Goal: Information Seeking & Learning: Check status

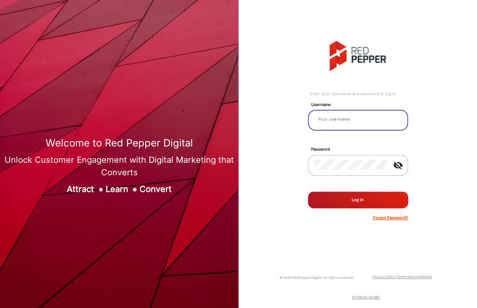
click at [353, 123] on input "email" at bounding box center [357, 119] width 87 height 10
type input "aballard"
click at [308, 192] on button "Log In" at bounding box center [358, 200] width 100 height 17
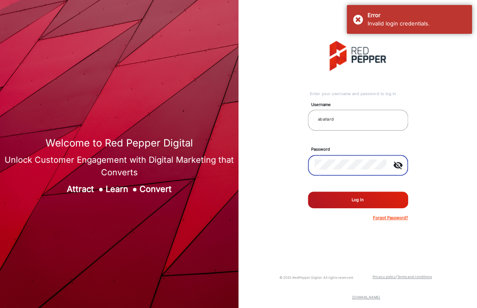
click at [308, 192] on button "Log In" at bounding box center [358, 200] width 100 height 17
click at [339, 206] on button "Log In" at bounding box center [358, 200] width 100 height 17
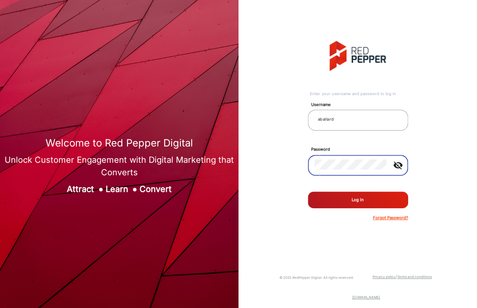
click at [308, 192] on button "Log In" at bounding box center [358, 200] width 100 height 17
click at [323, 196] on button "Log In" at bounding box center [358, 200] width 100 height 17
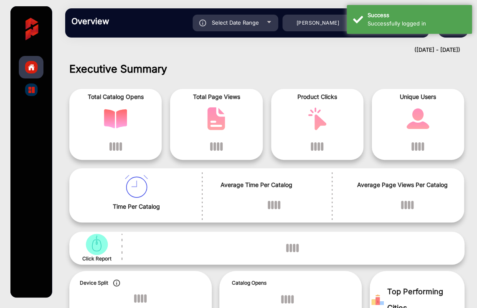
click at [376, 75] on h1 "Executive Summary" at bounding box center [266, 69] width 395 height 13
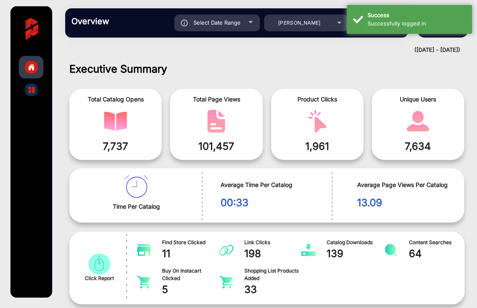
click at [218, 20] on span "Select Date Range" at bounding box center [216, 22] width 47 height 7
type input "[DATE]"
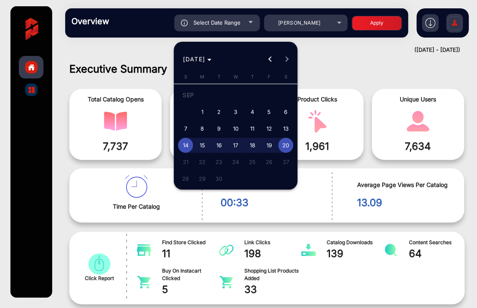
click at [58, 162] on div at bounding box center [238, 154] width 477 height 308
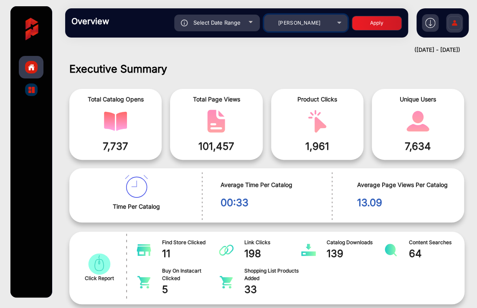
click at [266, 22] on div "[PERSON_NAME]" at bounding box center [299, 23] width 67 height 10
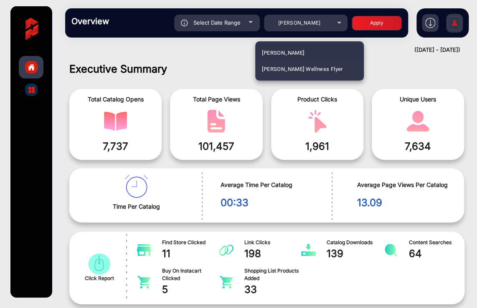
click at [224, 20] on div at bounding box center [238, 154] width 477 height 308
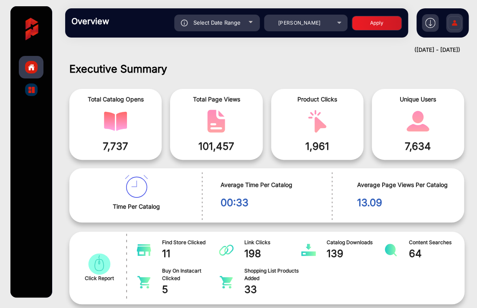
click at [224, 20] on span "Select Date Range" at bounding box center [216, 22] width 47 height 7
type input "[DATE]"
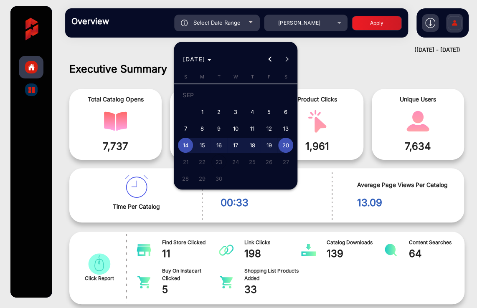
click at [255, 128] on span "11" at bounding box center [252, 128] width 15 height 15
type input "[DATE]"
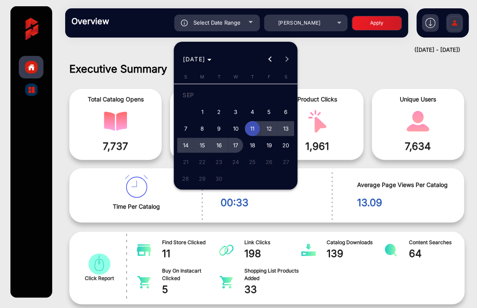
click at [236, 146] on span "17" at bounding box center [235, 145] width 15 height 15
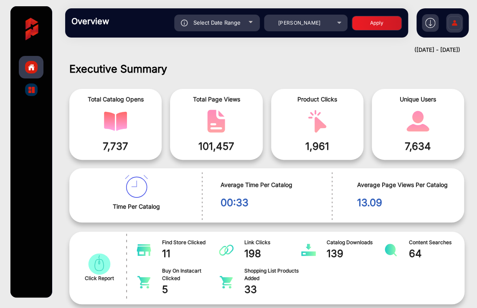
type input "[DATE]"
click at [383, 26] on button "Apply" at bounding box center [377, 23] width 50 height 15
type input "[DATE]"
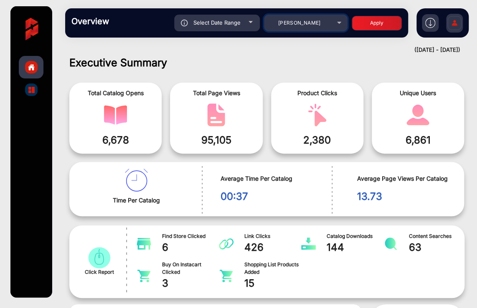
click at [309, 25] on span "[PERSON_NAME]" at bounding box center [299, 23] width 43 height 6
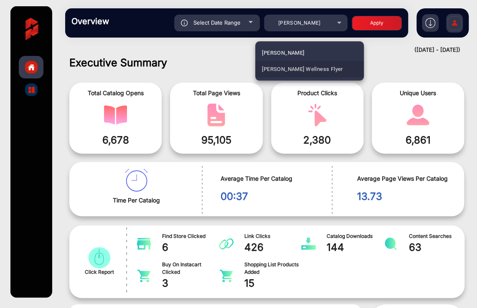
click at [305, 69] on span "[PERSON_NAME] Wellness Flyer" at bounding box center [302, 69] width 81 height 16
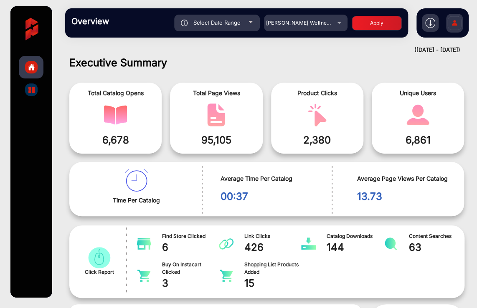
click at [362, 27] on button "Apply" at bounding box center [377, 23] width 50 height 15
type input "[DATE]"
click at [211, 21] on span "Select Date Range" at bounding box center [216, 22] width 47 height 7
type input "[DATE]"
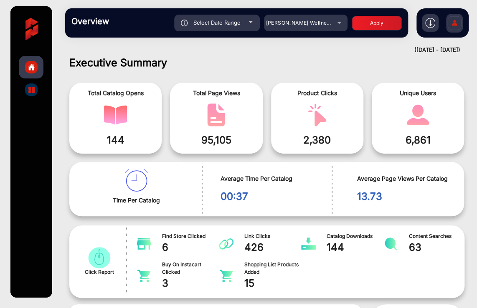
type input "[DATE]"
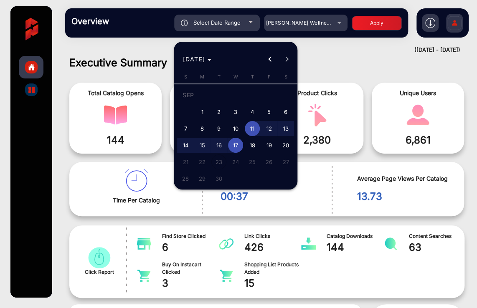
click at [202, 107] on span "1" at bounding box center [202, 111] width 15 height 15
type input "[DATE]"
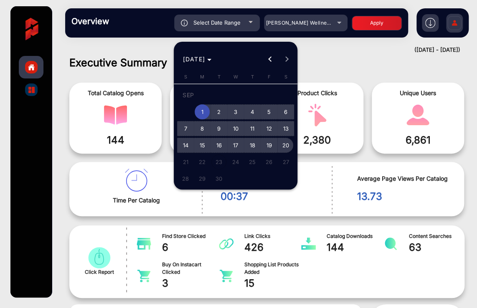
click at [285, 147] on span "20" at bounding box center [285, 145] width 15 height 15
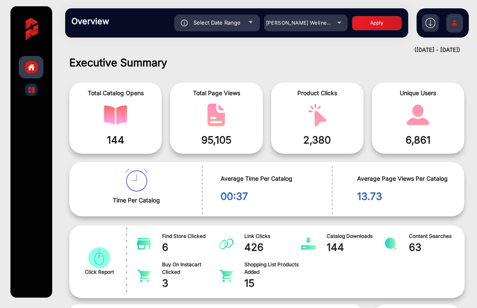
type input "[DATE]"
click at [372, 21] on button "Apply" at bounding box center [377, 23] width 50 height 15
type input "[DATE]"
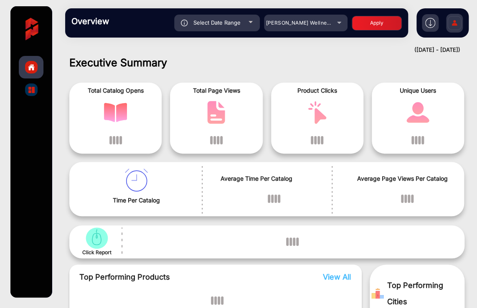
click at [369, 23] on button "Apply" at bounding box center [377, 23] width 50 height 15
type input "[DATE]"
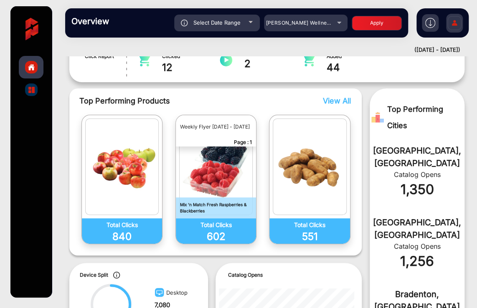
scroll to position [200, 0]
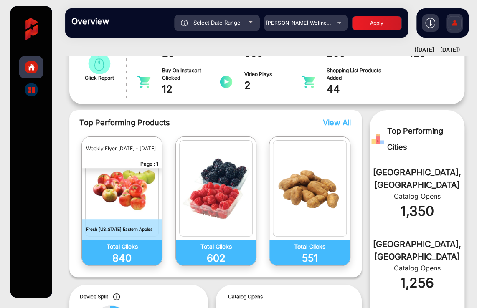
click at [50, 135] on div "Dashboard Catalogs" at bounding box center [30, 151] width 41 height 291
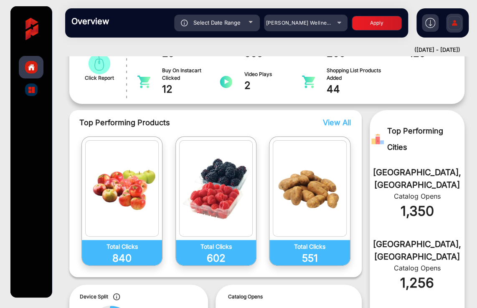
click at [346, 119] on span "View All" at bounding box center [337, 122] width 28 height 9
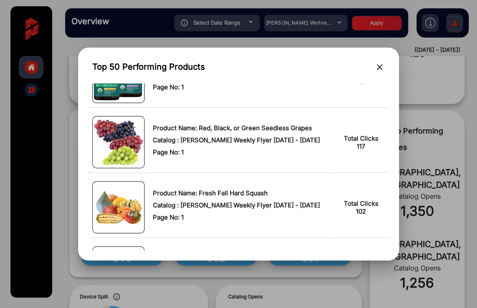
scroll to position [564, 0]
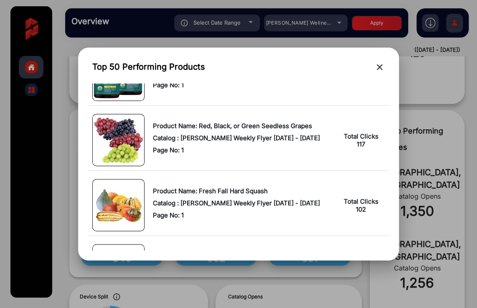
click at [389, 278] on div at bounding box center [238, 154] width 477 height 308
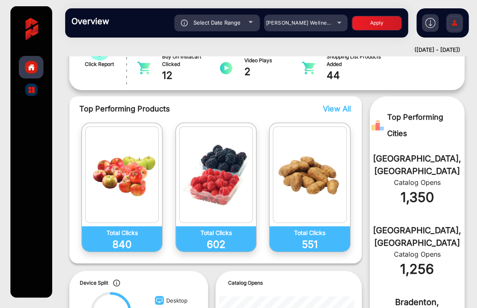
scroll to position [0, 0]
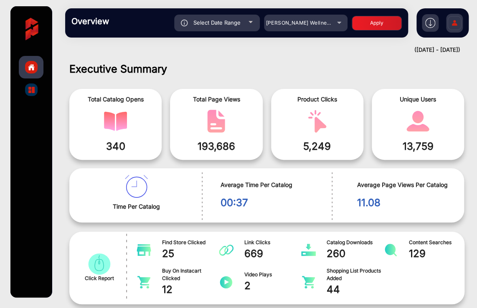
click at [28, 93] on div at bounding box center [31, 89] width 13 height 13
click at [28, 92] on img "catalog" at bounding box center [31, 90] width 6 height 6
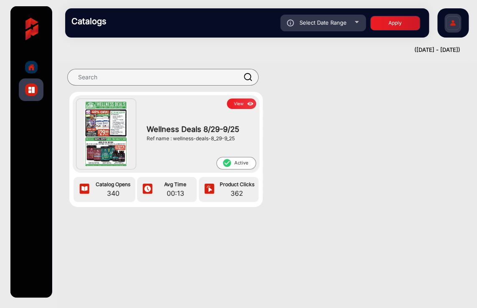
click at [108, 133] on img at bounding box center [105, 134] width 43 height 66
click at [243, 106] on button "View" at bounding box center [241, 104] width 29 height 10
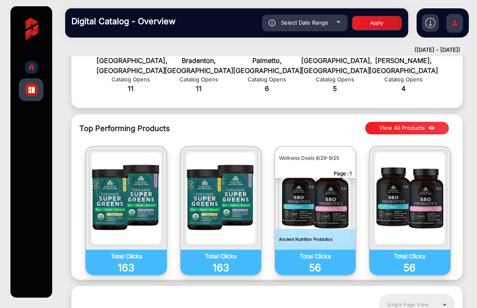
scroll to position [518, 0]
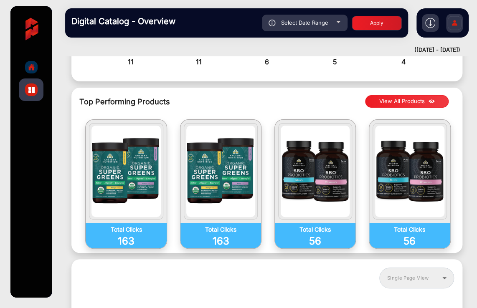
click at [389, 95] on button "View All Products" at bounding box center [406, 101] width 83 height 13
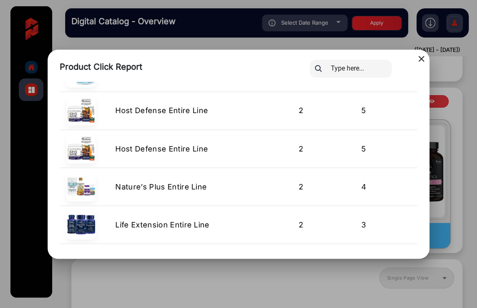
scroll to position [559, 0]
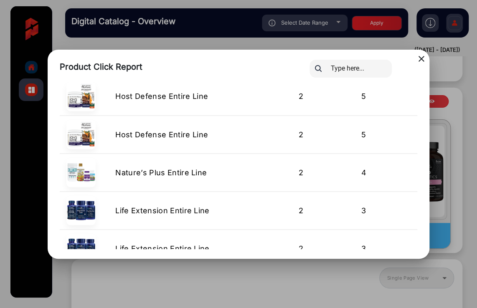
click at [230, 294] on div at bounding box center [238, 154] width 477 height 308
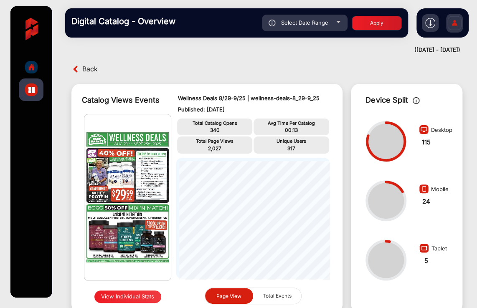
scroll to position [0, 0]
click at [81, 65] on div "Back" at bounding box center [167, 69] width 197 height 13
click at [39, 79] on link "Catalogs" at bounding box center [31, 89] width 25 height 23
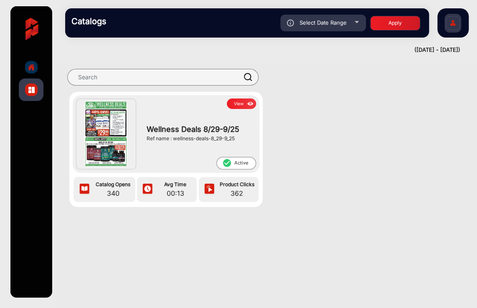
click at [338, 24] on span "Select Date Range" at bounding box center [322, 22] width 47 height 7
type input "[DATE]"
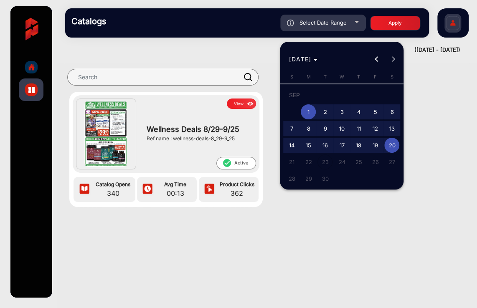
click at [157, 69] on div at bounding box center [238, 154] width 477 height 308
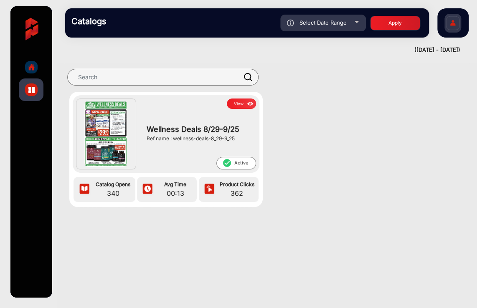
click at [37, 65] on div at bounding box center [31, 67] width 13 height 13
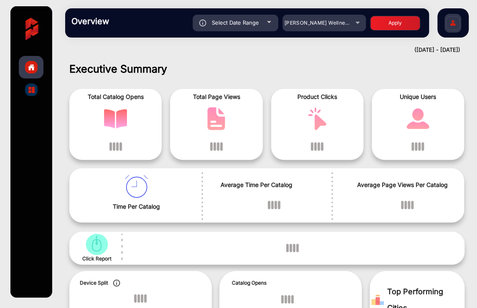
scroll to position [6, 0]
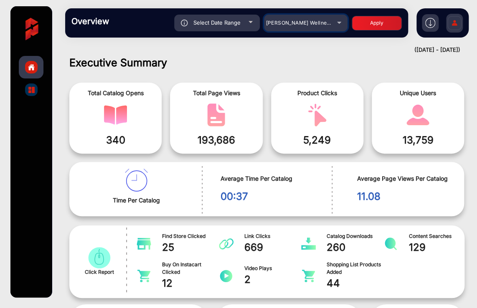
click at [281, 17] on mat-select "[PERSON_NAME] Wellness Flyer" at bounding box center [305, 23] width 83 height 17
click at [287, 29] on mat-select "[PERSON_NAME] Wellness Flyer" at bounding box center [305, 23] width 83 height 17
click at [301, 24] on span "[PERSON_NAME] Wellness Flyer" at bounding box center [306, 23] width 81 height 6
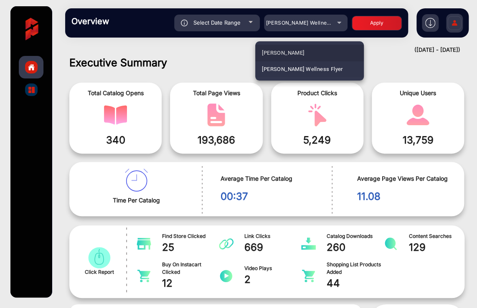
click at [276, 52] on span "[PERSON_NAME]" at bounding box center [283, 53] width 42 height 16
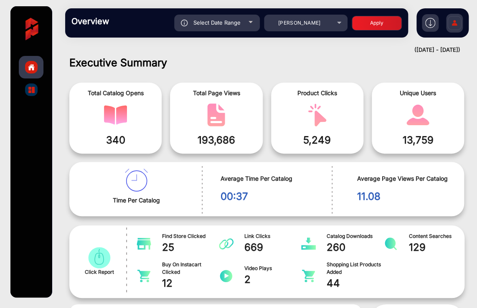
click at [383, 23] on button "Apply" at bounding box center [377, 23] width 50 height 15
type input "[DATE]"
click at [26, 93] on div at bounding box center [31, 89] width 13 height 13
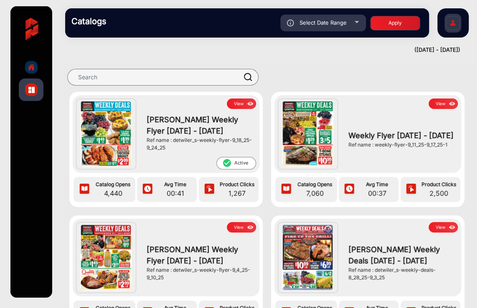
click at [240, 98] on div "View [PERSON_NAME] Weekly Flyer [DATE] - [DATE] Ref name : detwiler_s-weekly-fl…" at bounding box center [166, 134] width 187 height 78
click at [240, 101] on button "View" at bounding box center [241, 104] width 29 height 10
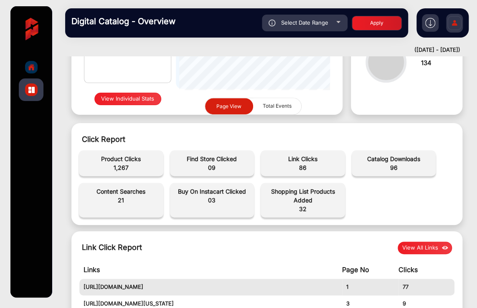
scroll to position [197, 0]
click at [295, 27] on div "Select Date Range" at bounding box center [305, 23] width 86 height 17
type input "[DATE]"
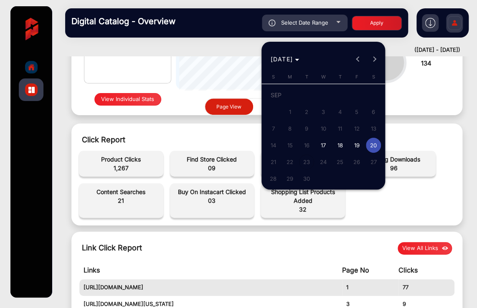
click at [202, 131] on div at bounding box center [238, 154] width 477 height 308
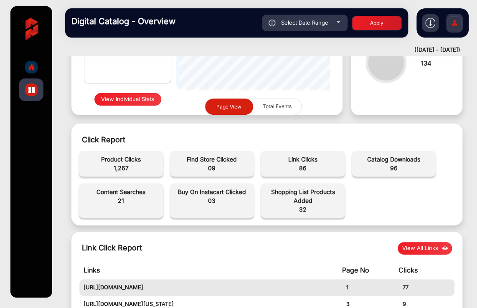
click at [28, 70] on img "home" at bounding box center [32, 67] width 8 height 8
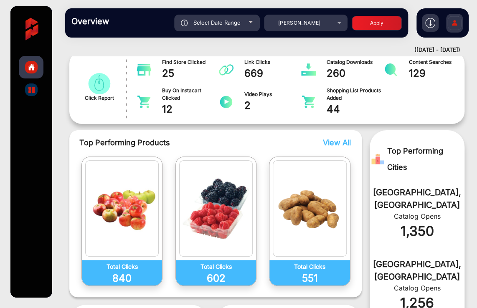
scroll to position [6, 0]
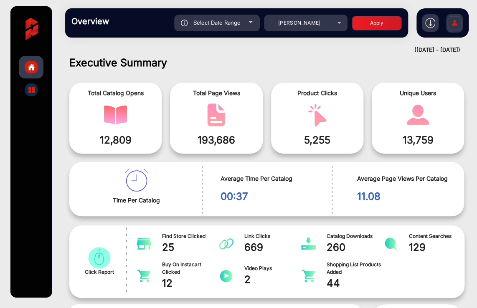
click at [117, 245] on div "Click Report" at bounding box center [99, 262] width 56 height 68
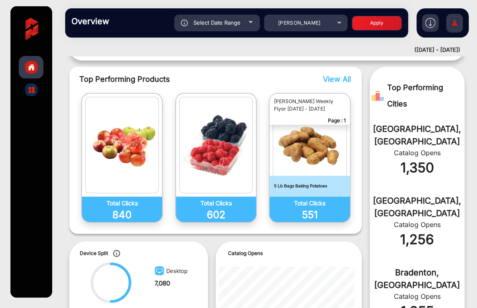
scroll to position [244, 0]
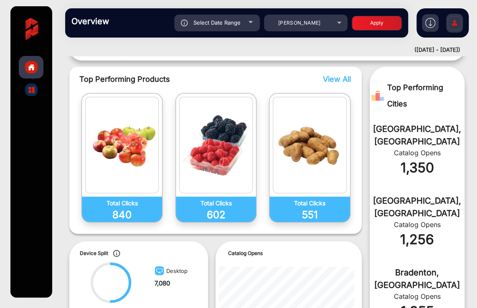
click at [33, 86] on div at bounding box center [31, 89] width 13 height 13
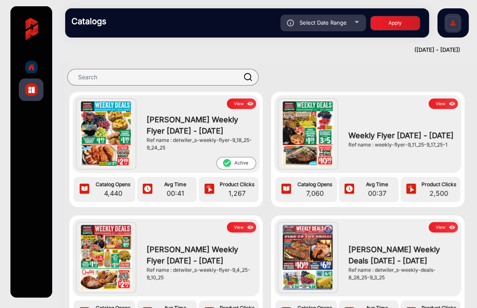
click at [245, 103] on img at bounding box center [250, 103] width 10 height 9
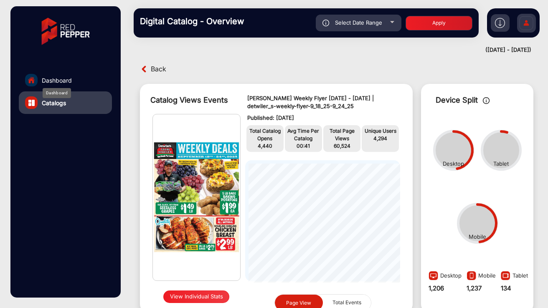
click at [54, 77] on span "Dashboard" at bounding box center [57, 80] width 30 height 9
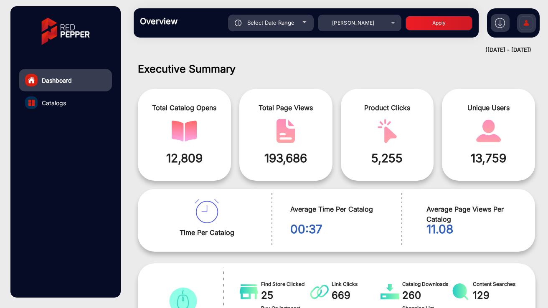
click at [280, 18] on div "Select Date Range" at bounding box center [271, 23] width 86 height 17
type input "[DATE]"
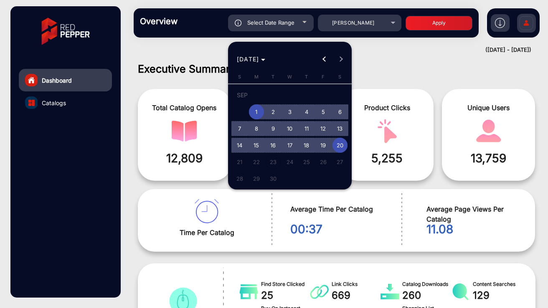
click at [235, 143] on span "14" at bounding box center [239, 145] width 15 height 15
type input "[DATE]"
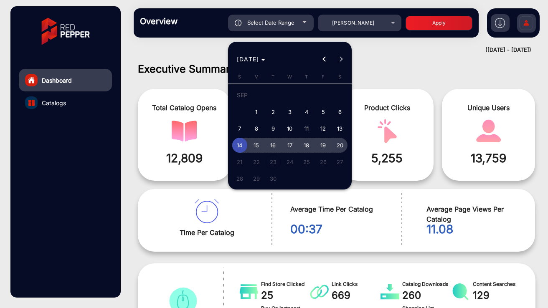
click at [339, 149] on span "20" at bounding box center [339, 145] width 15 height 15
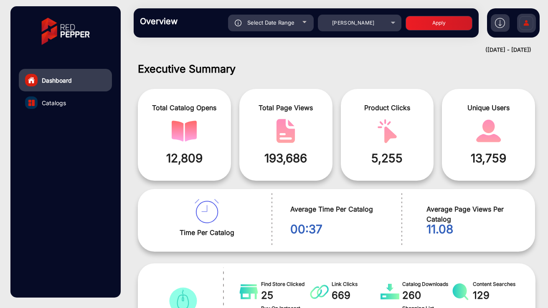
type input "[DATE]"
click at [436, 25] on button "Apply" at bounding box center [438, 23] width 67 height 15
type input "[DATE]"
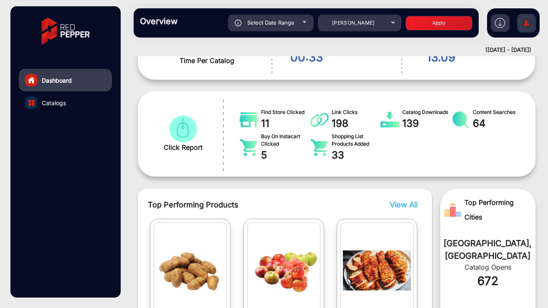
scroll to position [174, 0]
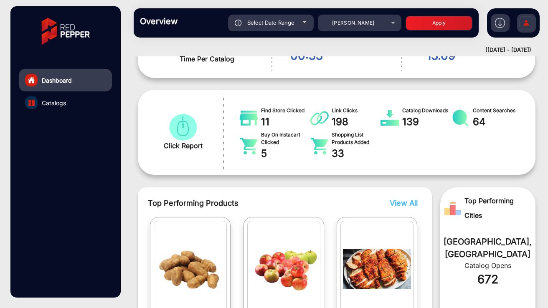
click at [141, 181] on div "Executive Summary Total Catalog Opens 7,737 Total Page Views 101,457 Product Cl…" at bounding box center [336, 223] width 410 height 669
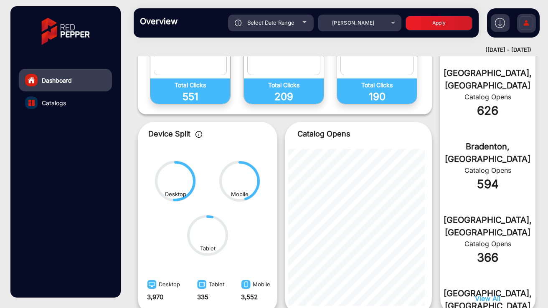
scroll to position [417, 0]
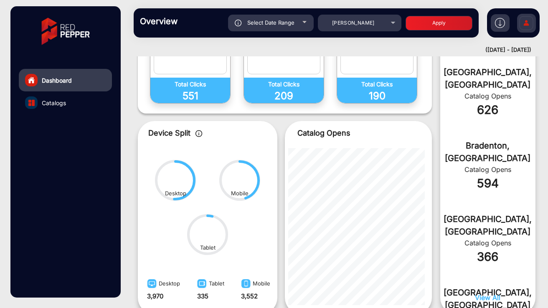
click at [482, 299] on span "View All" at bounding box center [487, 297] width 25 height 8
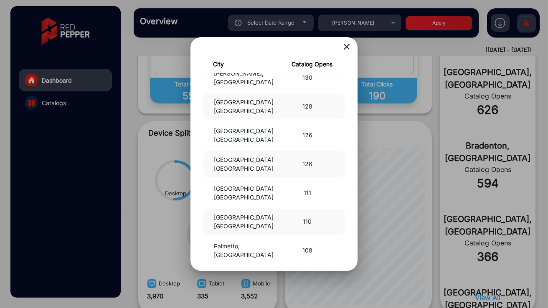
scroll to position [339, 0]
